Goal: Transaction & Acquisition: Purchase product/service

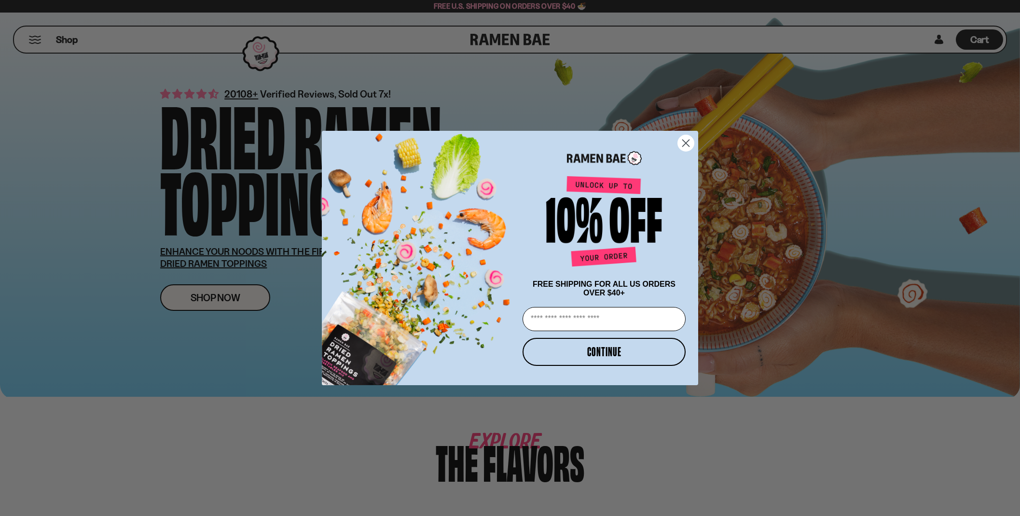
click at [687, 141] on icon "Close dialog" at bounding box center [686, 143] width 7 height 7
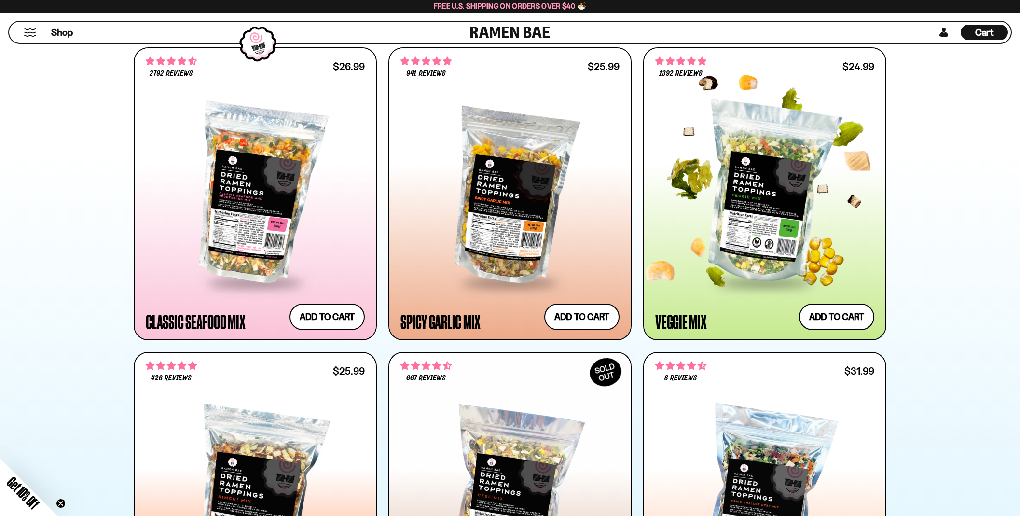
scroll to position [516, 0]
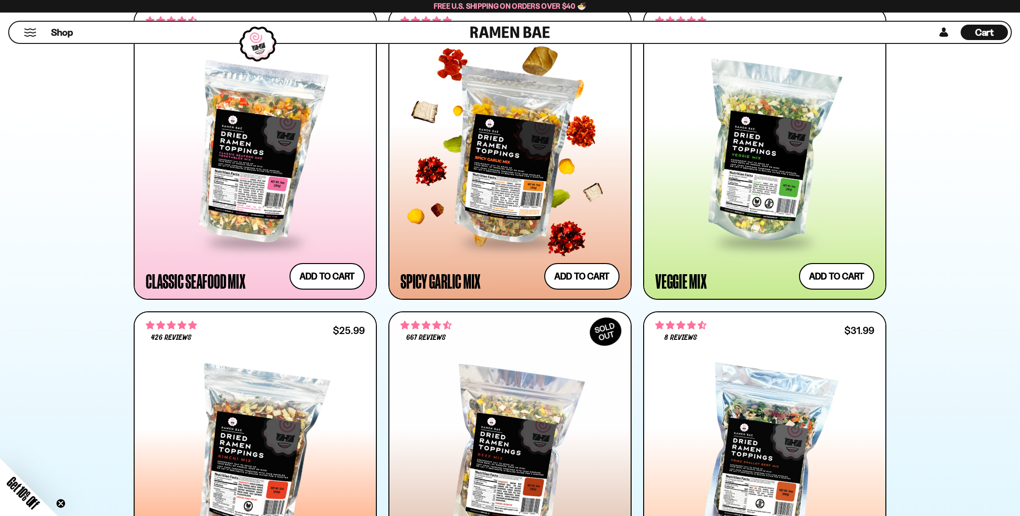
click at [520, 187] on div at bounding box center [510, 153] width 219 height 176
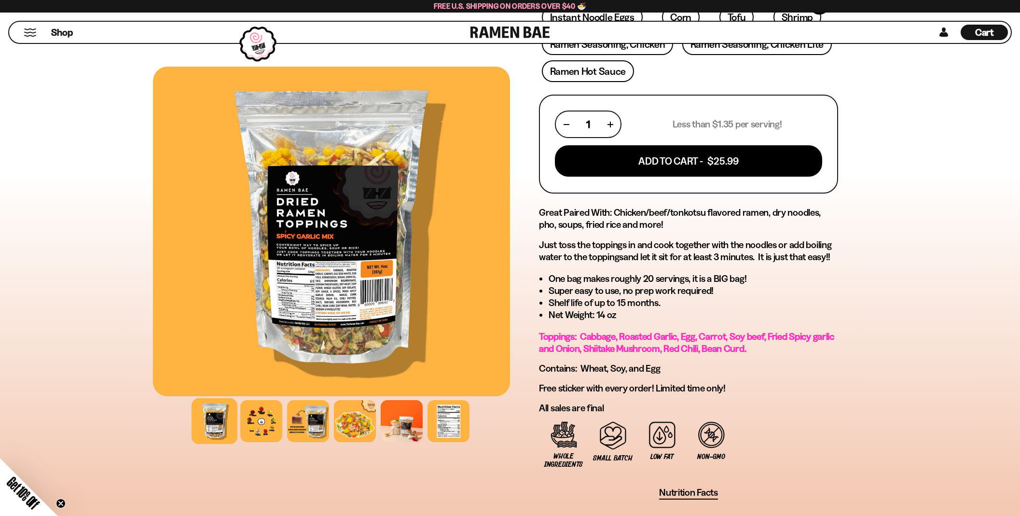
scroll to position [380, 0]
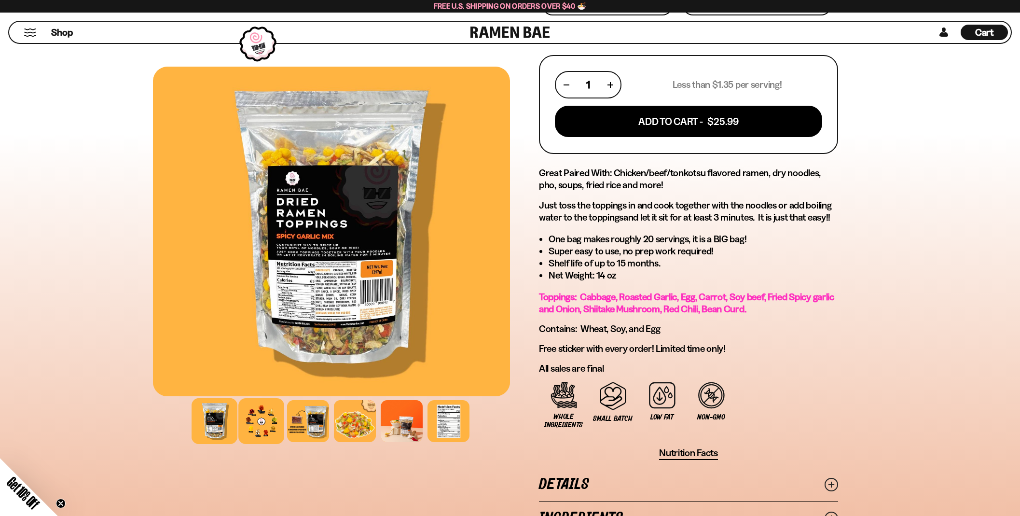
click at [265, 425] on div at bounding box center [261, 421] width 46 height 46
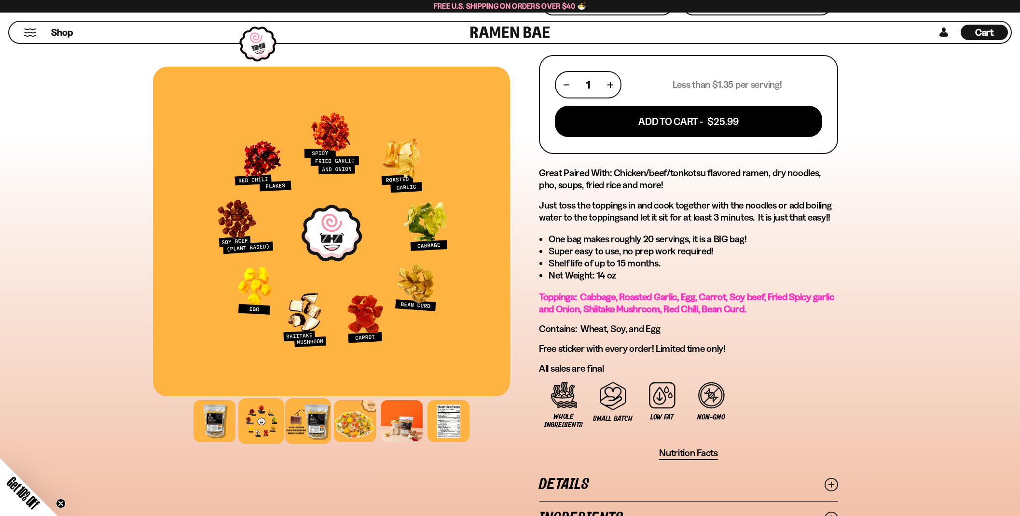
click at [300, 422] on div at bounding box center [308, 421] width 46 height 46
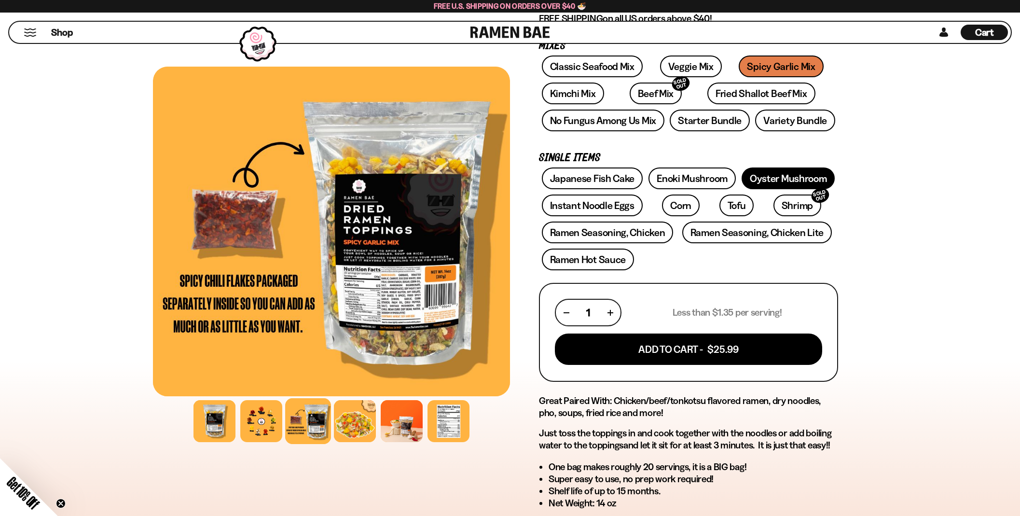
scroll to position [122, 0]
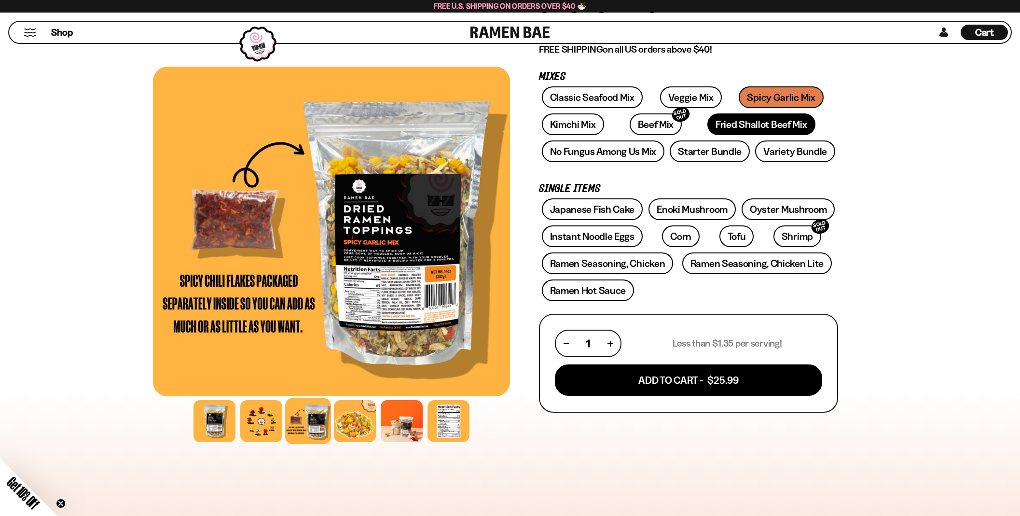
click at [709, 121] on link "Fried Shallot Beef Mix" at bounding box center [761, 124] width 108 height 22
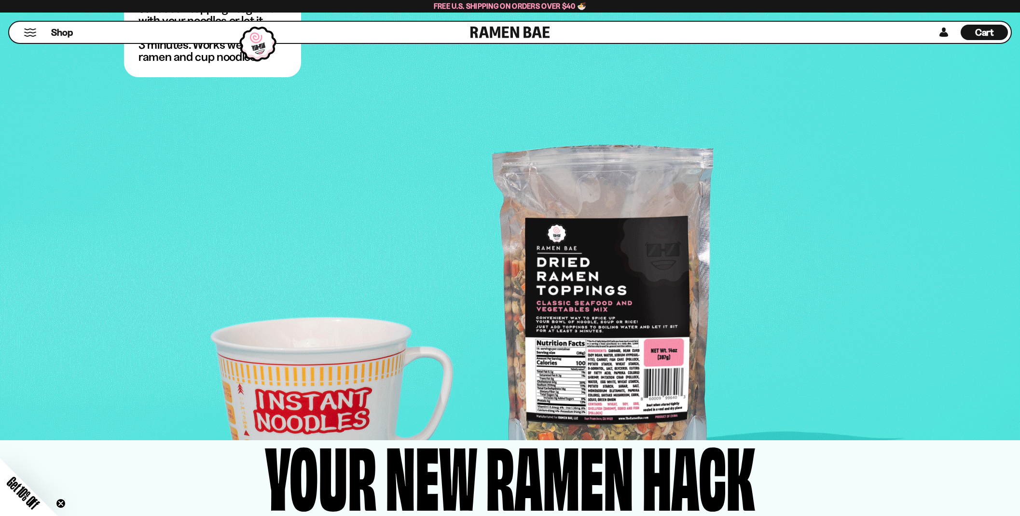
scroll to position [1860, 0]
